Goal: Check status: Check status

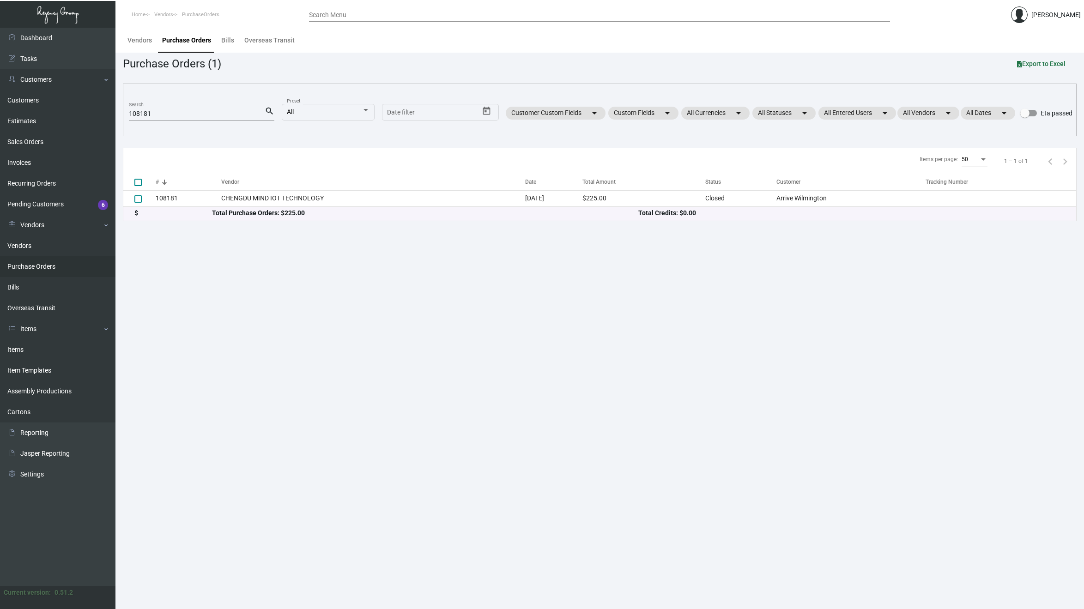
click at [206, 118] on div "108181 Search" at bounding box center [197, 113] width 136 height 14
click at [201, 114] on input "108181" at bounding box center [197, 113] width 136 height 7
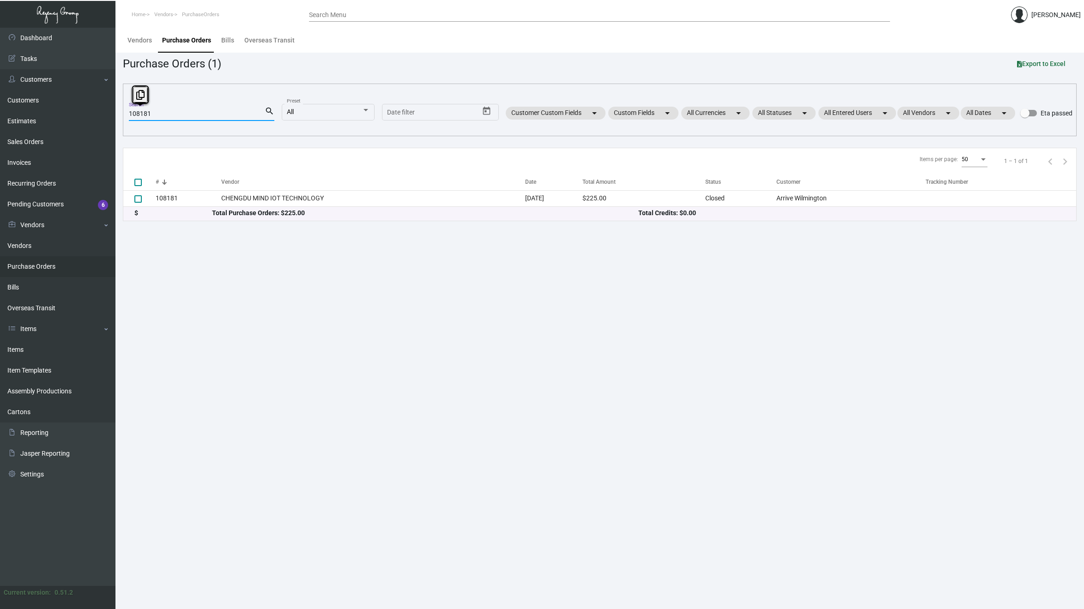
click at [201, 114] on input "108181" at bounding box center [197, 113] width 136 height 7
paste input "771"
type input "107711"
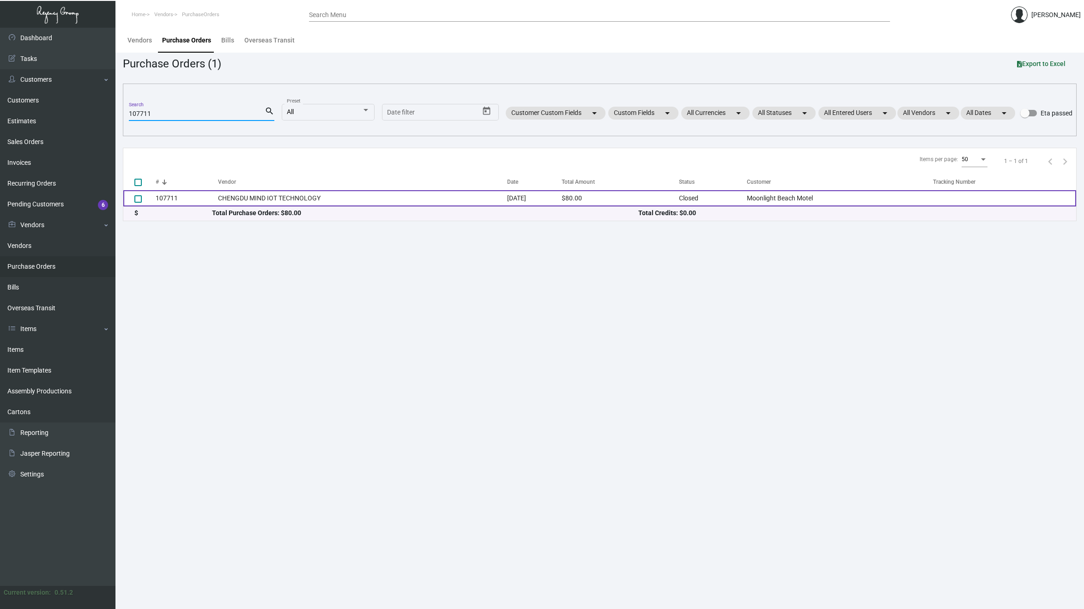
click at [168, 197] on td "107711" at bounding box center [187, 198] width 62 height 16
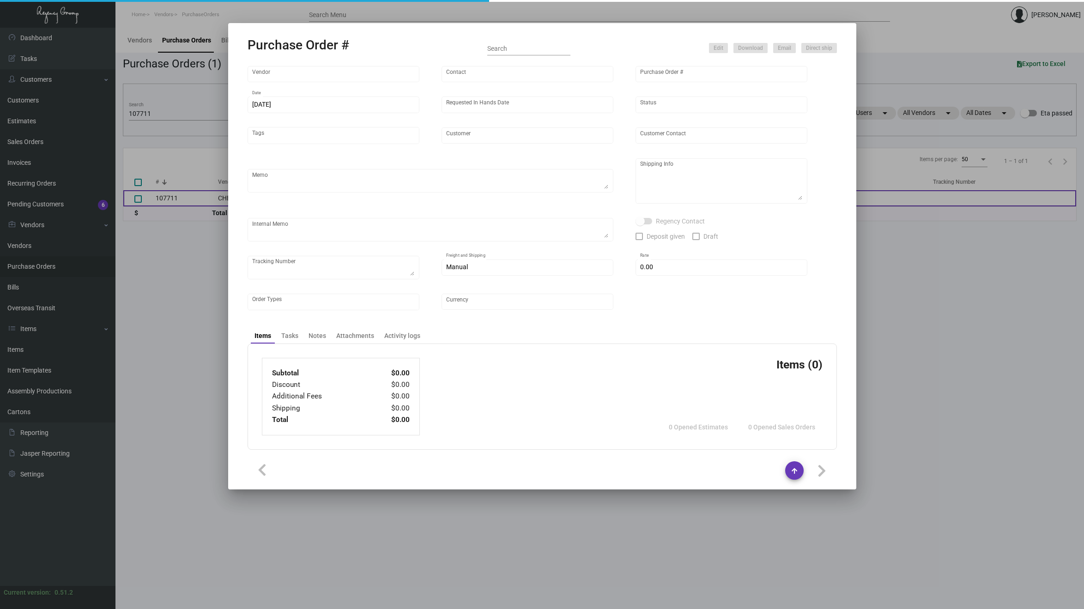
type input "CHENGDU MIND IOT TECHNOLOGY"
type input "[PERSON_NAME]"
type input "107711"
type input "[DATE]"
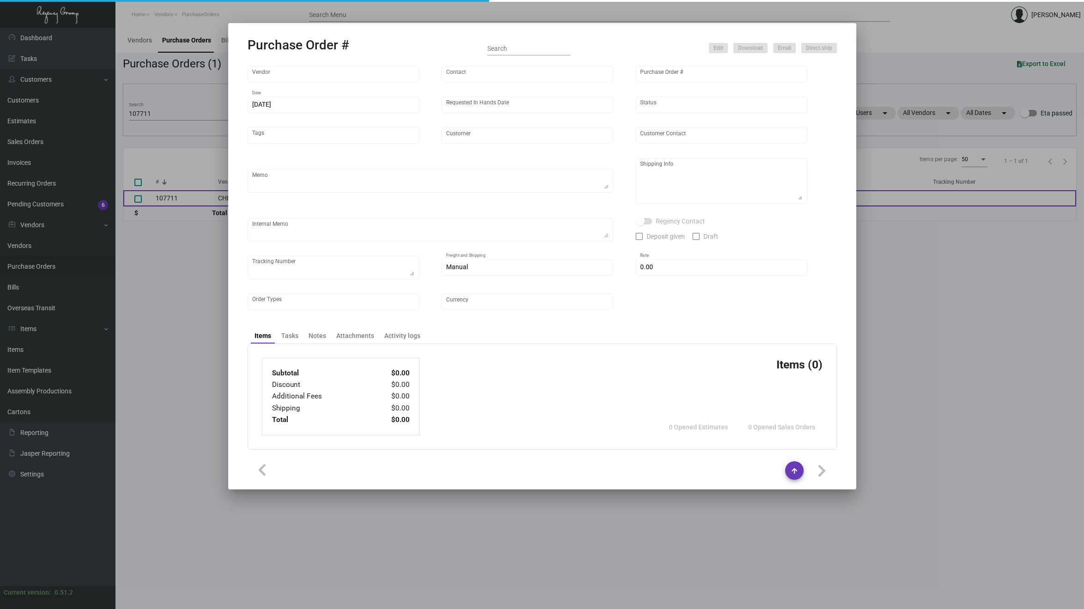
type input "Moonlight Beach Motel"
type textarea "Please ship by air to our LA warehouse."
type textarea "Regency Group LA [STREET_ADDRESS]"
checkbox input "true"
type input "$ 0.00"
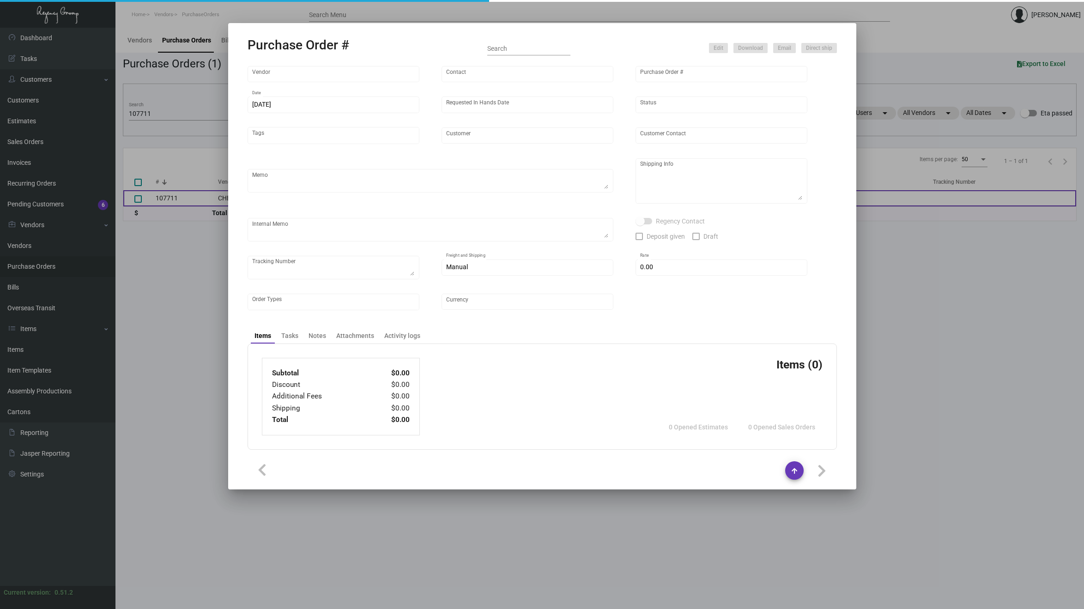
type input "United States Dollar $"
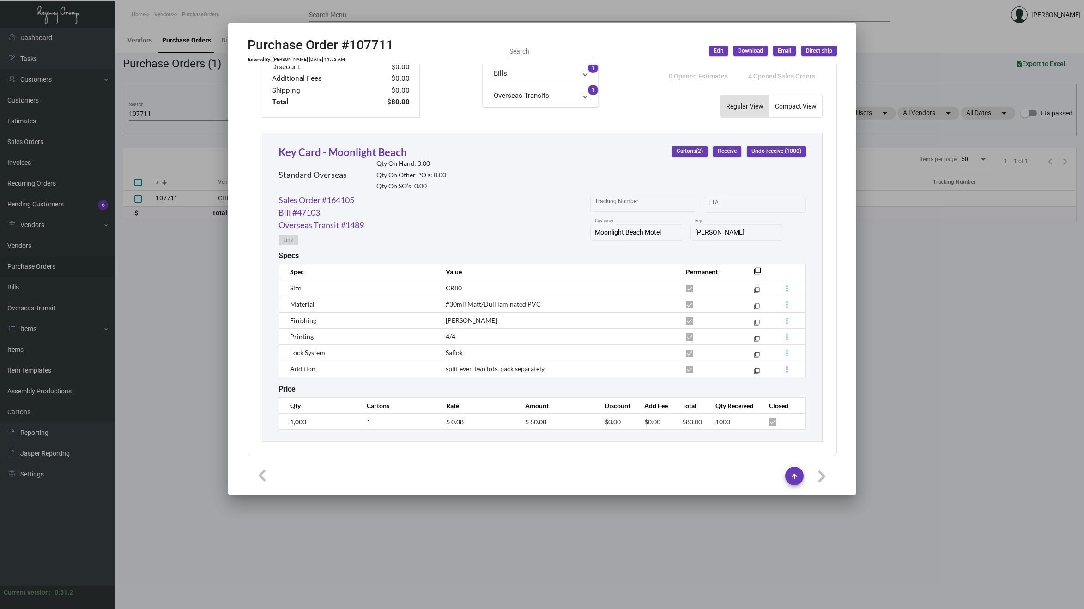
scroll to position [363, 0]
